Goal: Book appointment/travel/reservation

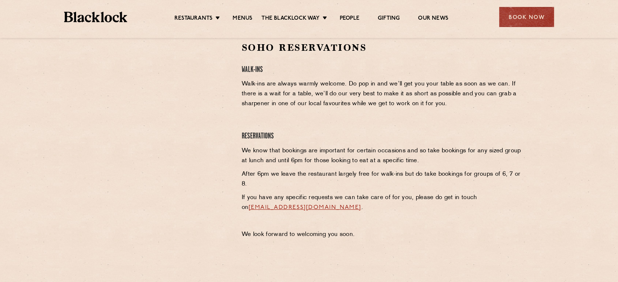
scroll to position [239, 0]
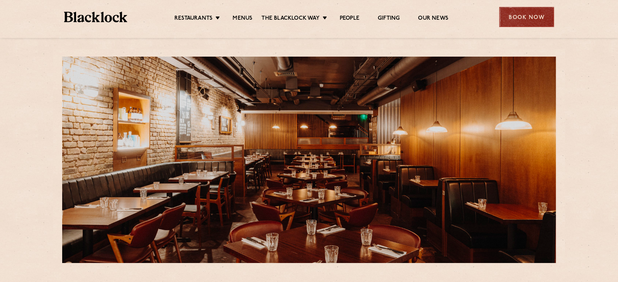
click at [538, 25] on div "Book Now" at bounding box center [526, 17] width 55 height 20
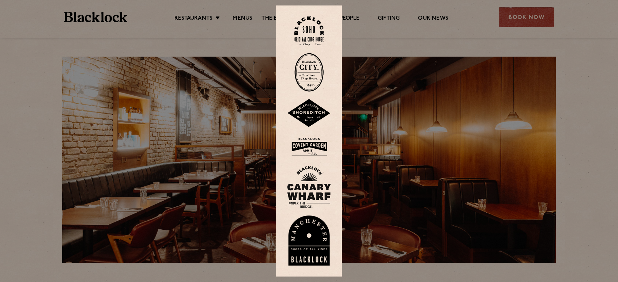
click at [316, 146] on img at bounding box center [309, 147] width 44 height 24
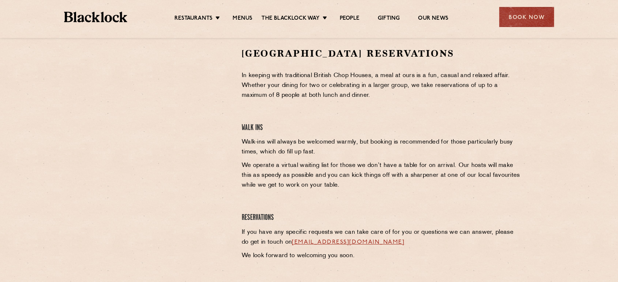
scroll to position [237, 0]
